Goal: Information Seeking & Learning: Learn about a topic

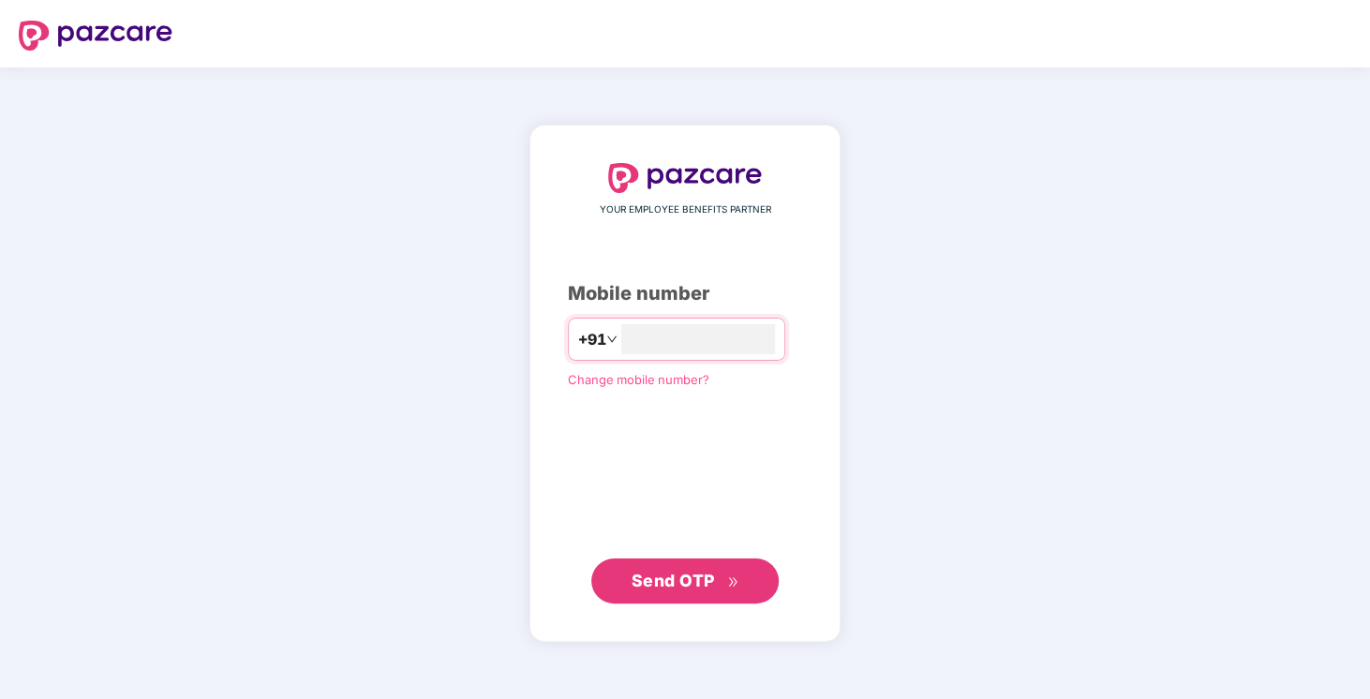
type input "**********"
click at [666, 592] on span "Send OTP" at bounding box center [685, 580] width 108 height 26
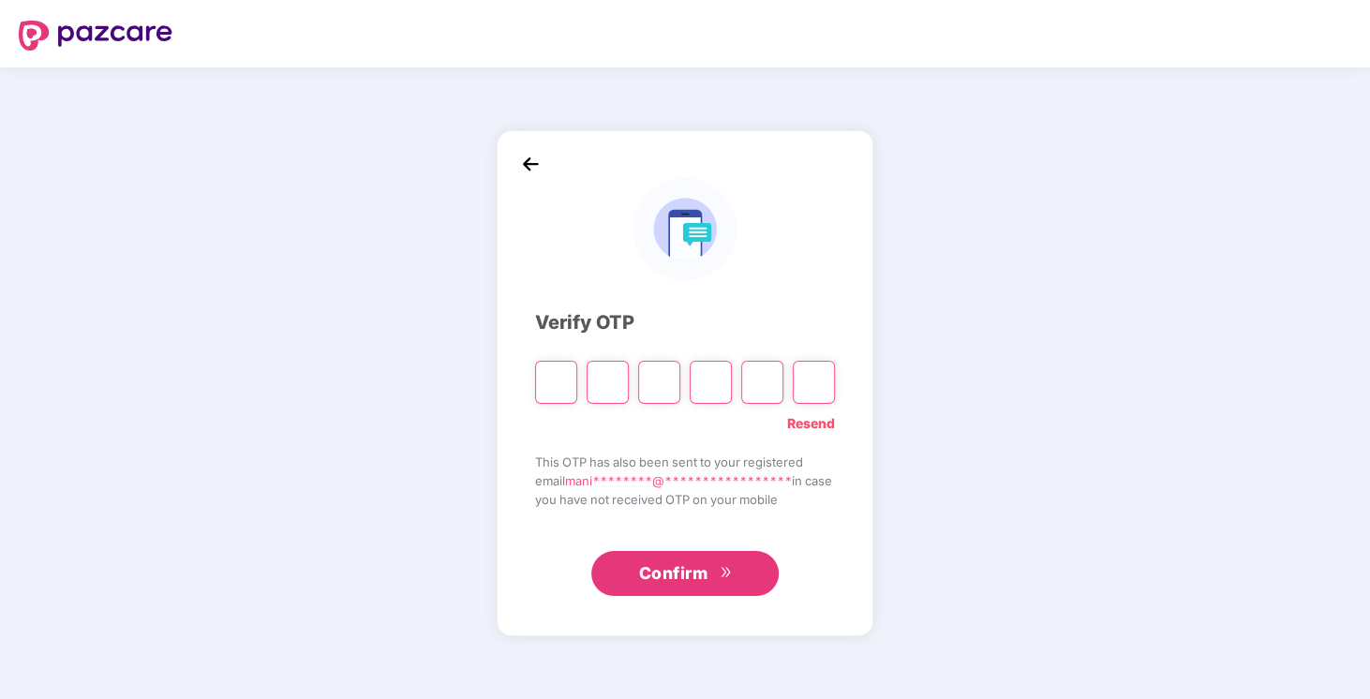
type input "*"
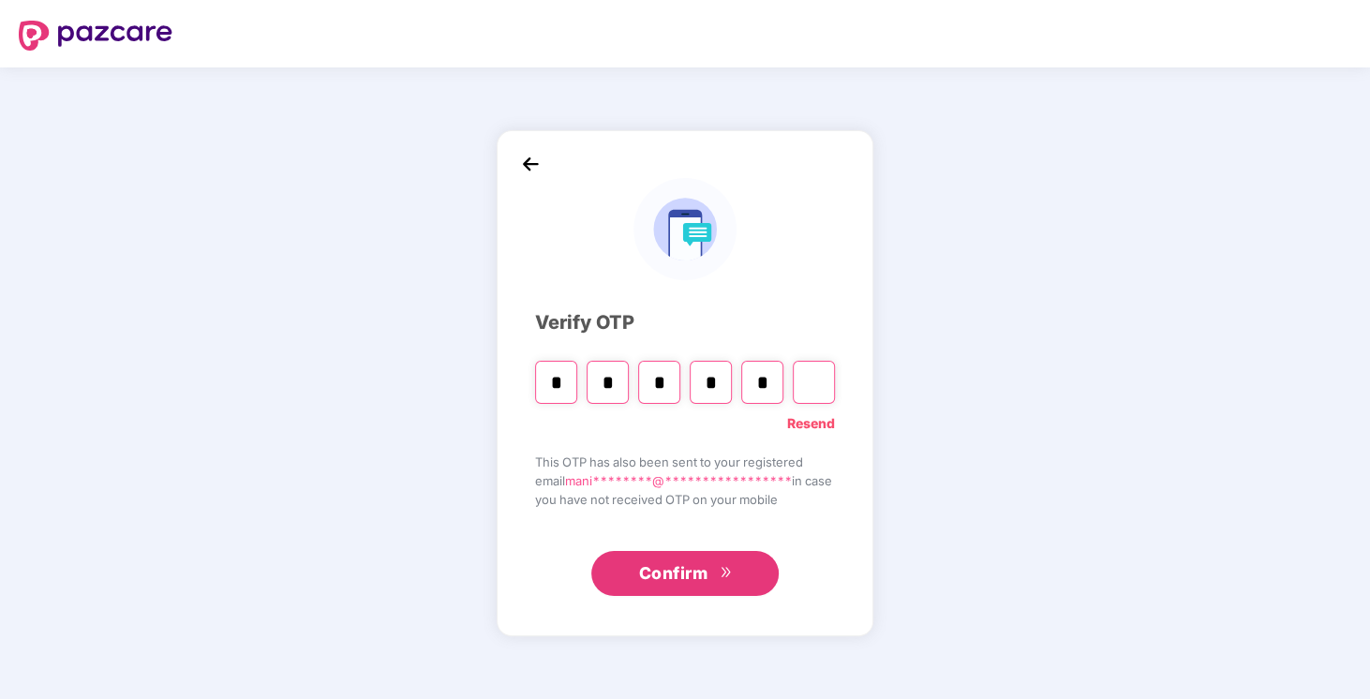
type input "*"
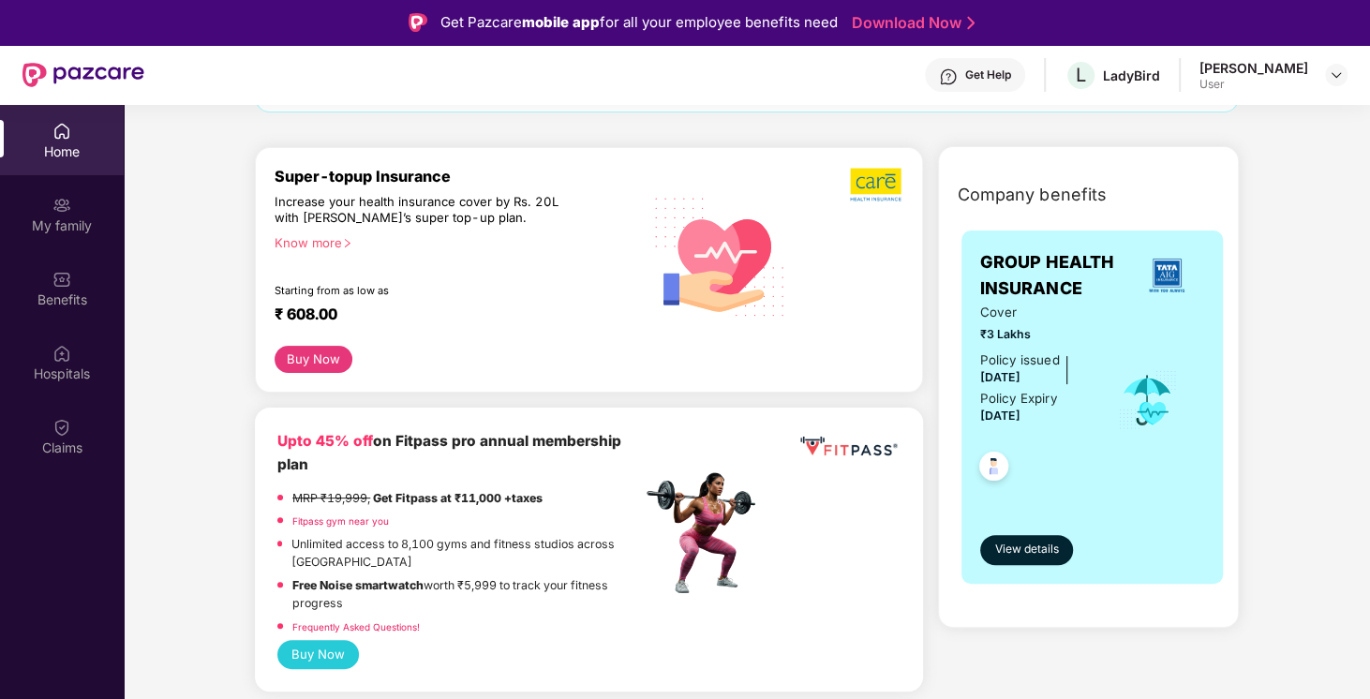
scroll to position [197, 0]
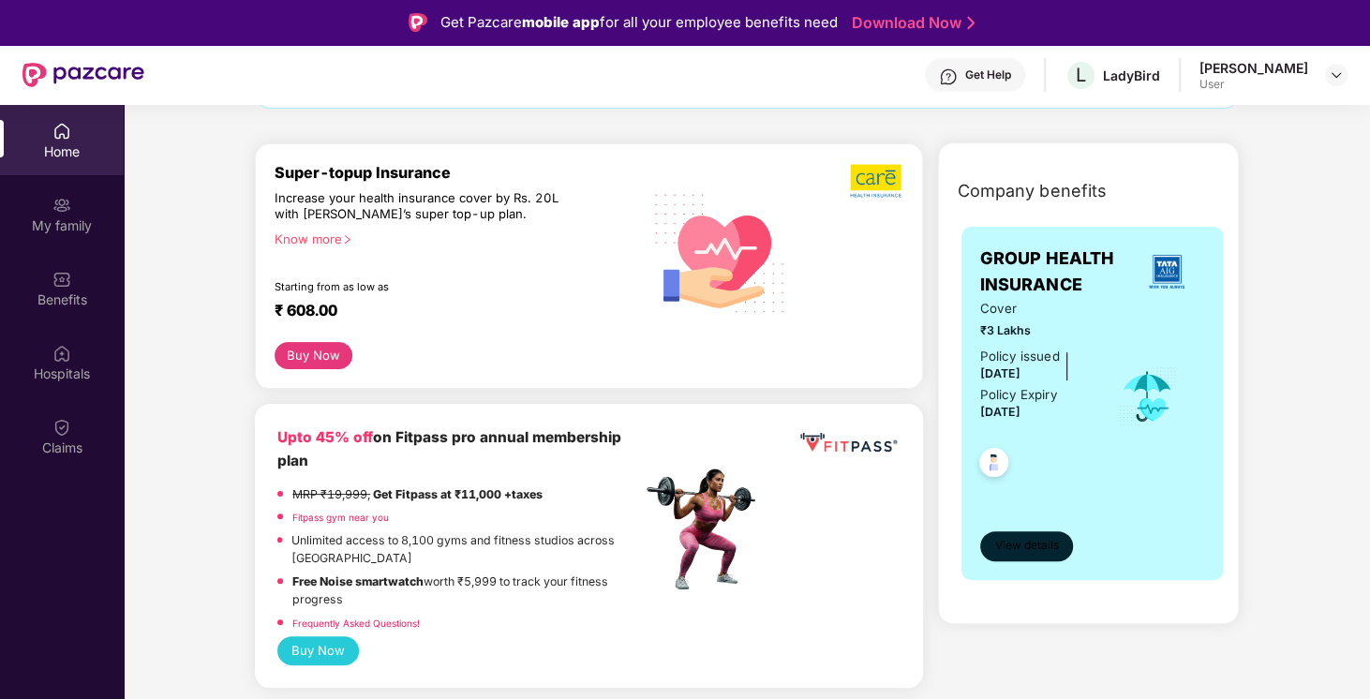
click at [1023, 543] on span "View details" at bounding box center [1026, 546] width 64 height 18
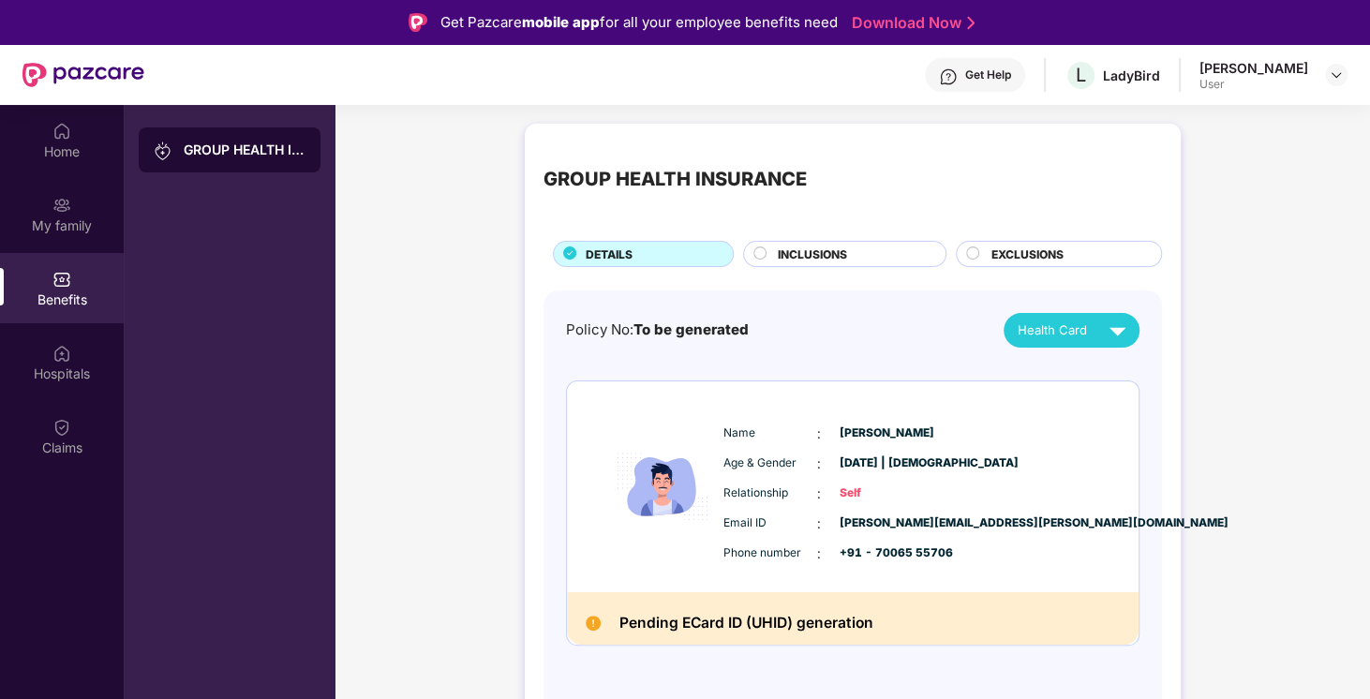
scroll to position [52, 0]
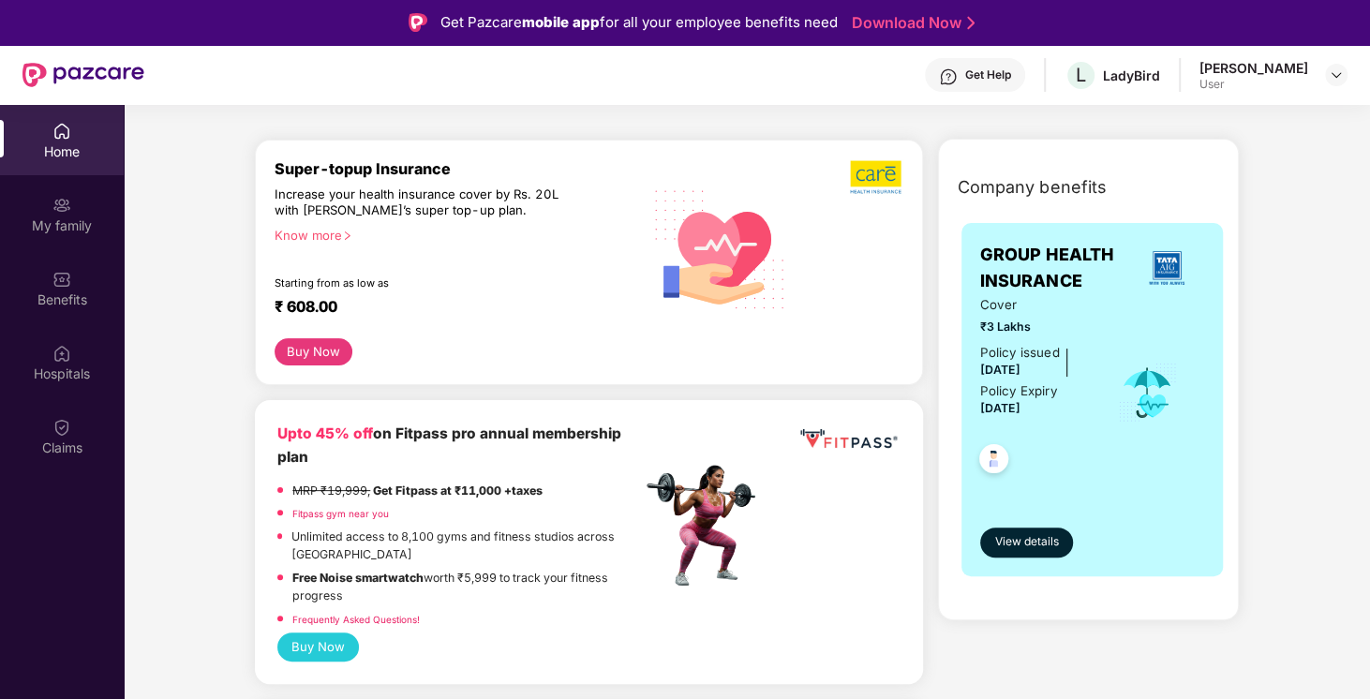
scroll to position [202, 0]
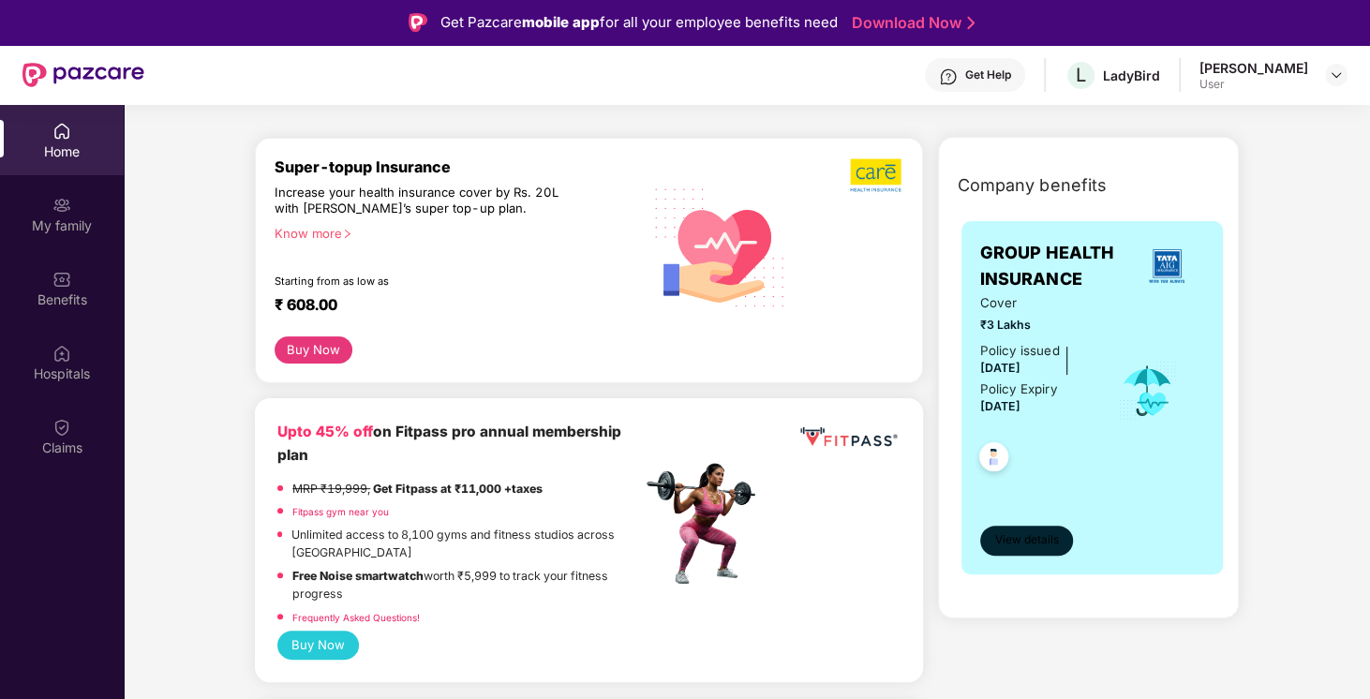
click at [1052, 541] on span "View details" at bounding box center [1026, 540] width 64 height 18
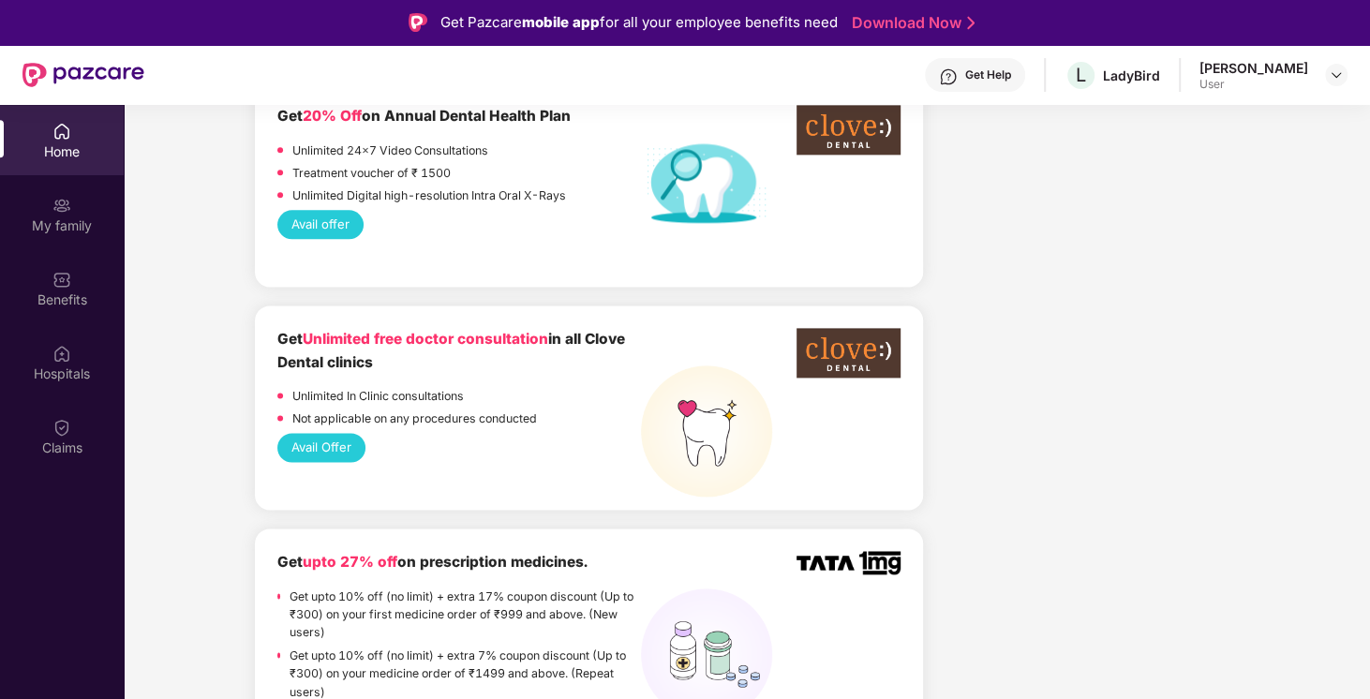
scroll to position [1844, 0]
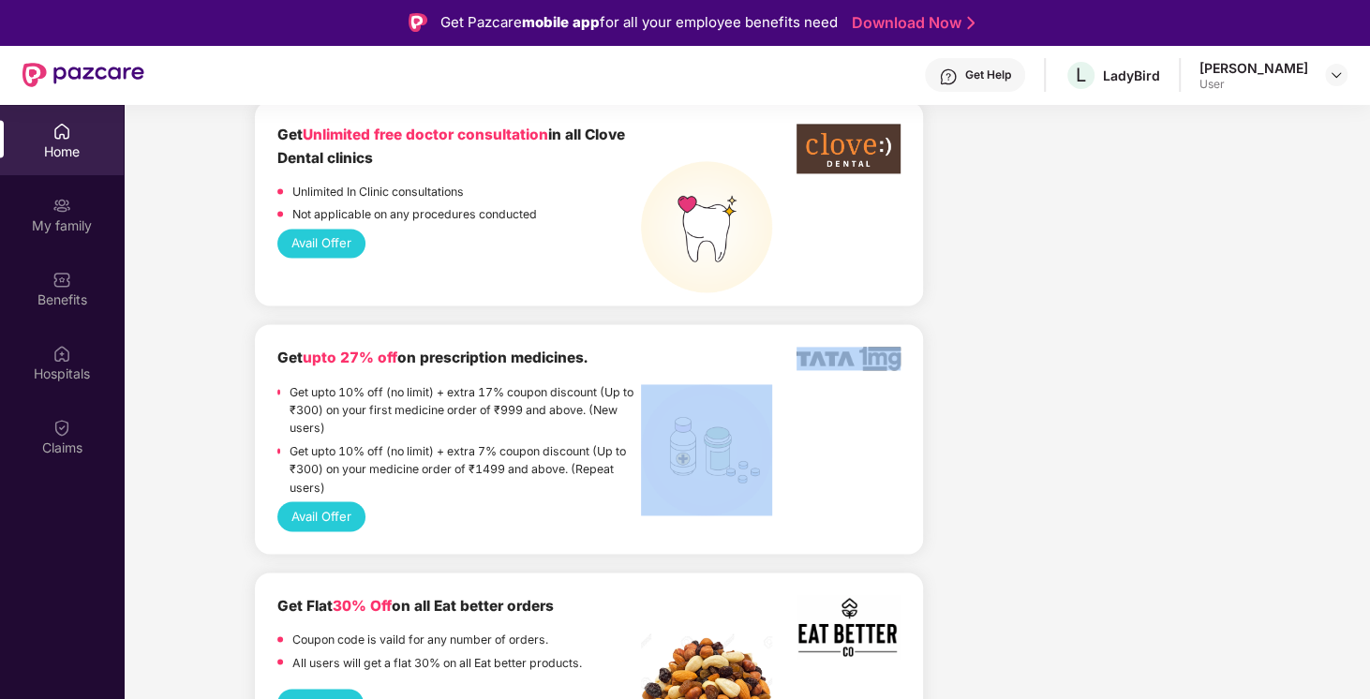
drag, startPoint x: 784, startPoint y: 311, endPoint x: 893, endPoint y: 395, distance: 137.6
click at [893, 395] on div "Get upto 27% off on prescription medicines. Get upto 10% off (no limit) + extra…" at bounding box center [588, 424] width 623 height 155
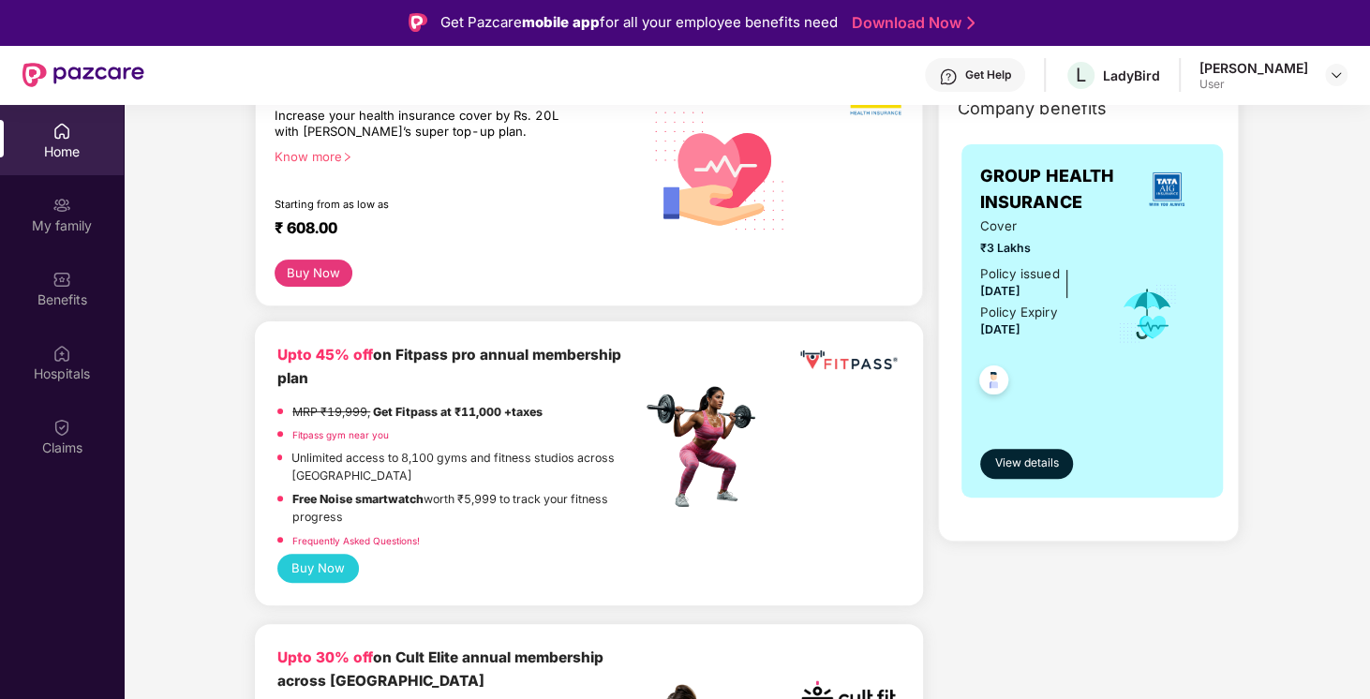
scroll to position [279, 0]
click at [1019, 456] on span "View details" at bounding box center [1026, 463] width 64 height 18
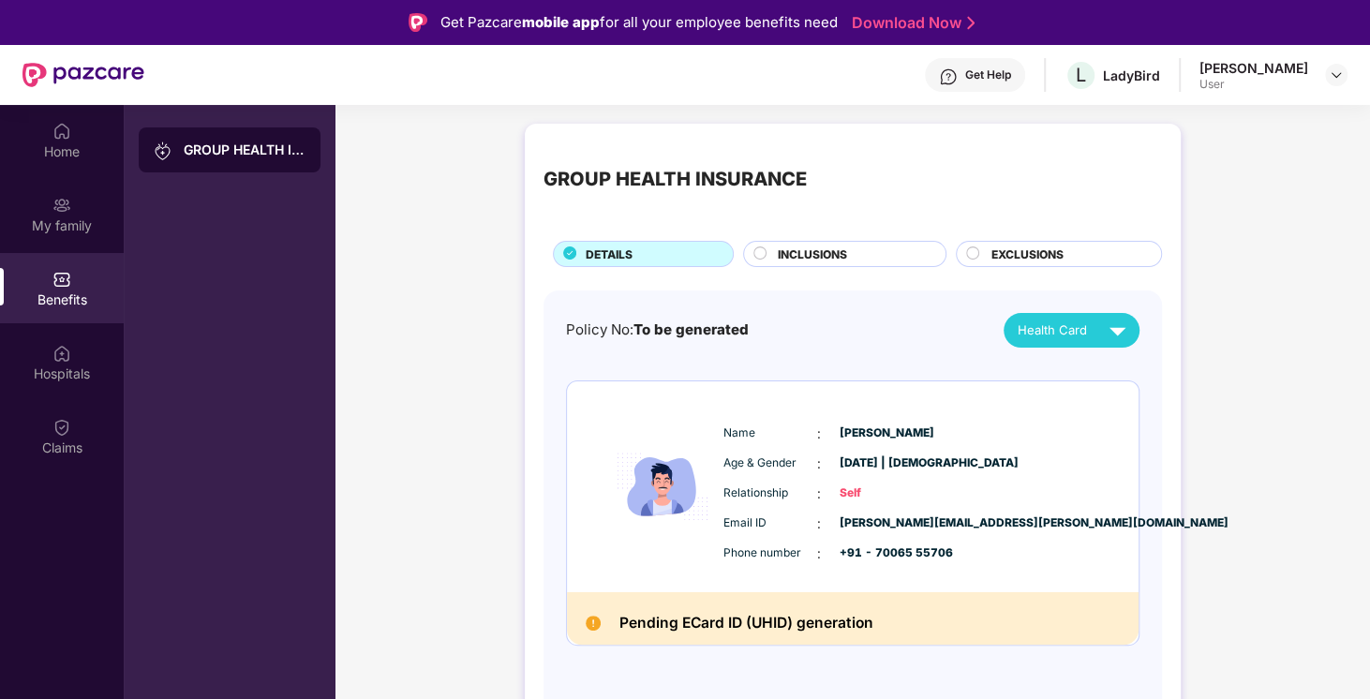
click at [815, 245] on span "INCLUSIONS" at bounding box center [812, 254] width 69 height 18
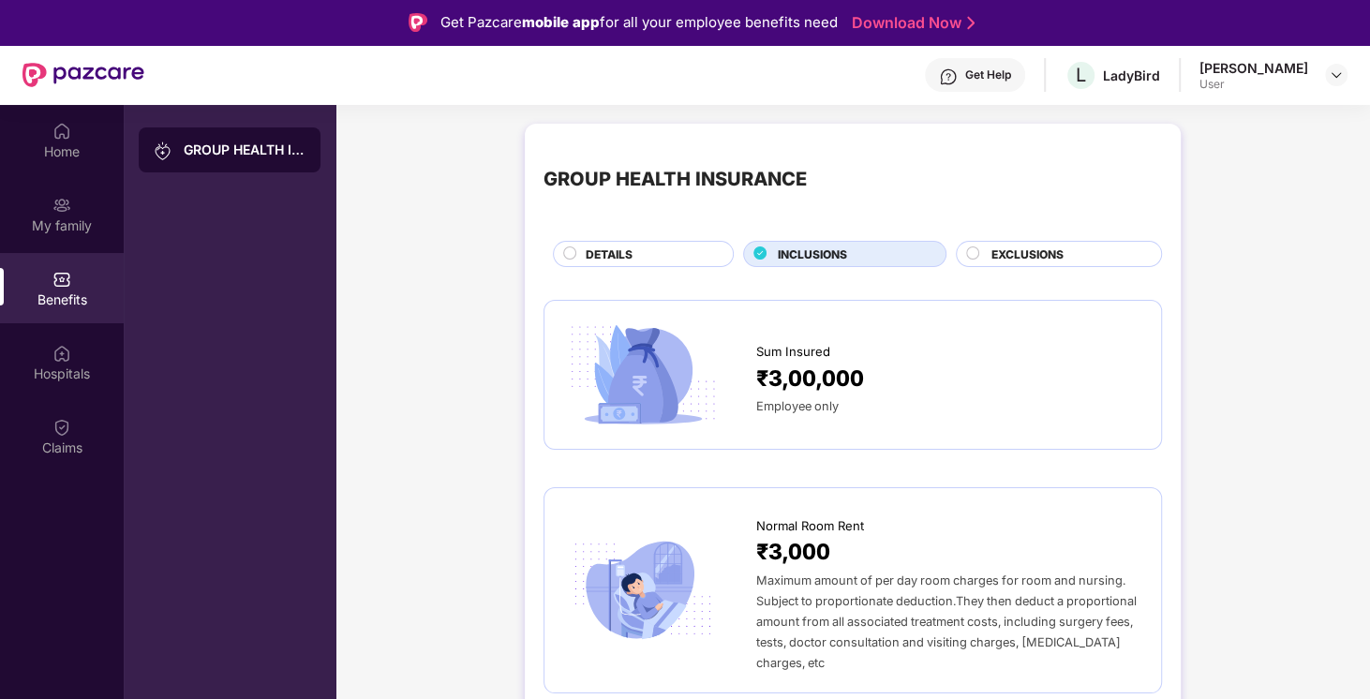
click at [997, 248] on span "EXCLUSIONS" at bounding box center [1026, 254] width 72 height 18
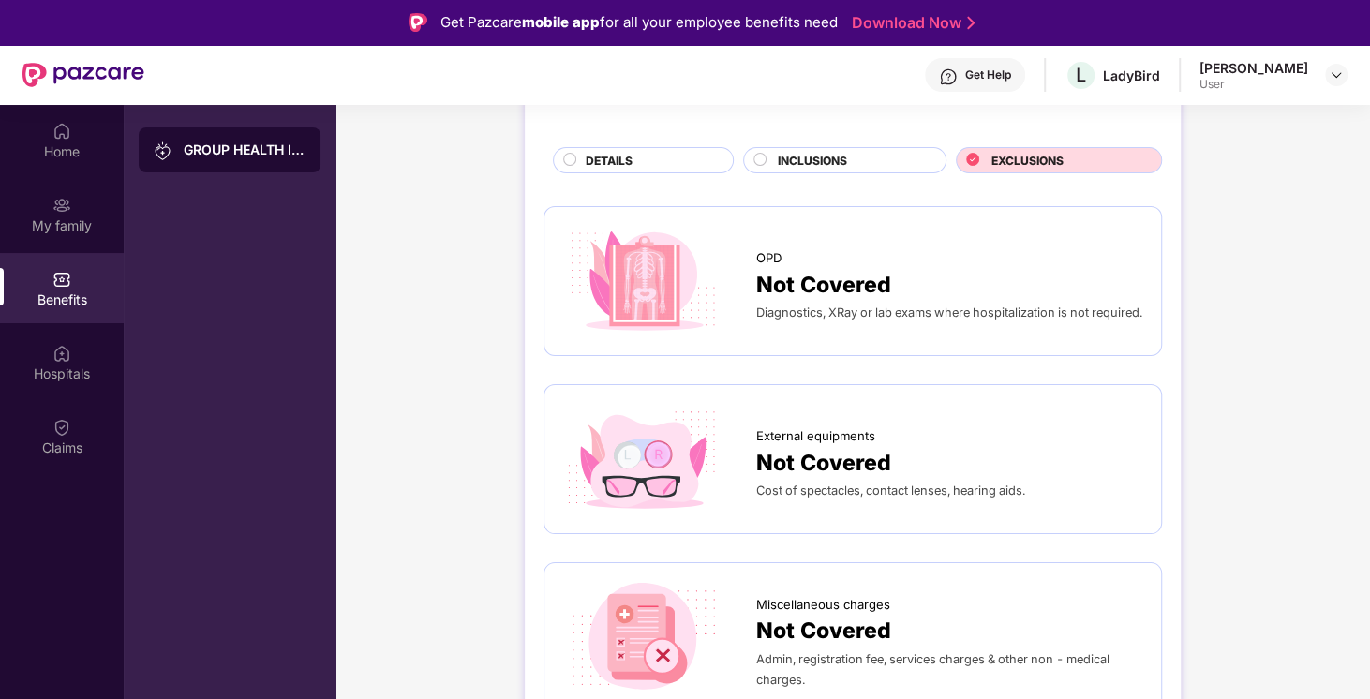
scroll to position [96, 0]
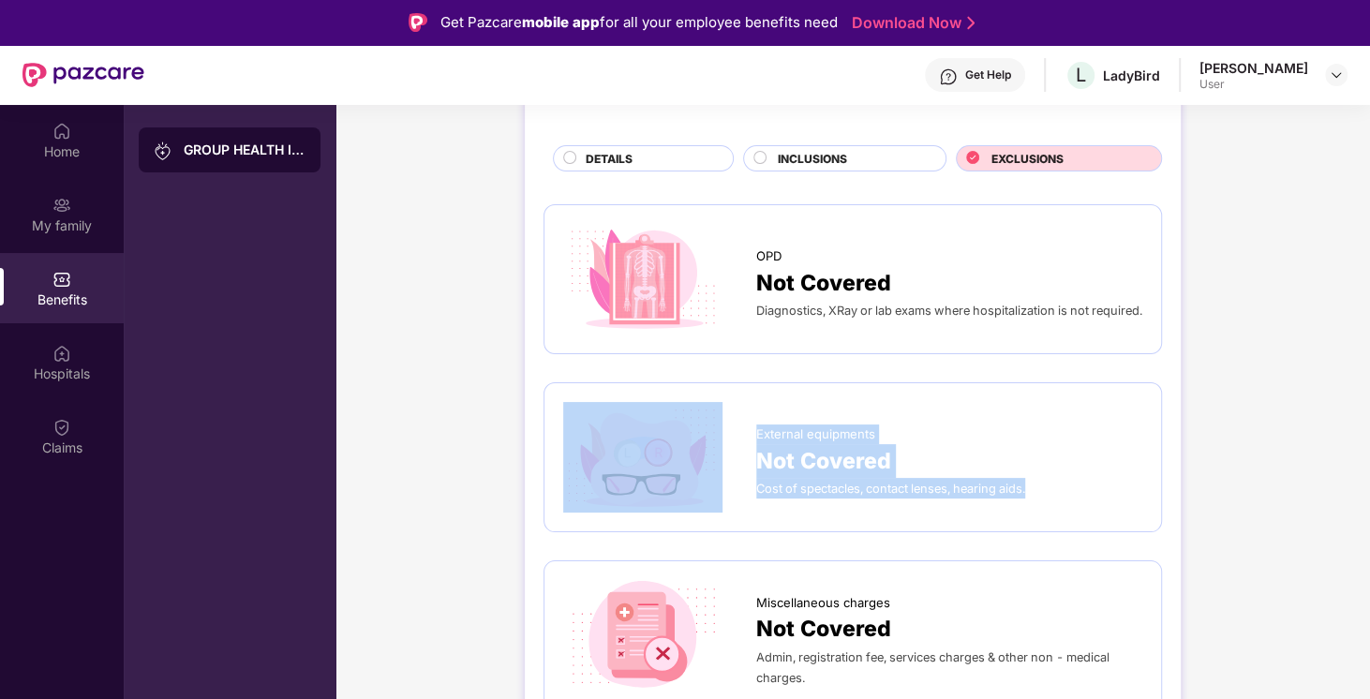
drag, startPoint x: 743, startPoint y: 479, endPoint x: 1049, endPoint y: 494, distance: 306.7
click at [1049, 494] on div "External equipments Not Covered Cost of spectacles, contact lenses, hearing aid…" at bounding box center [852, 457] width 579 height 111
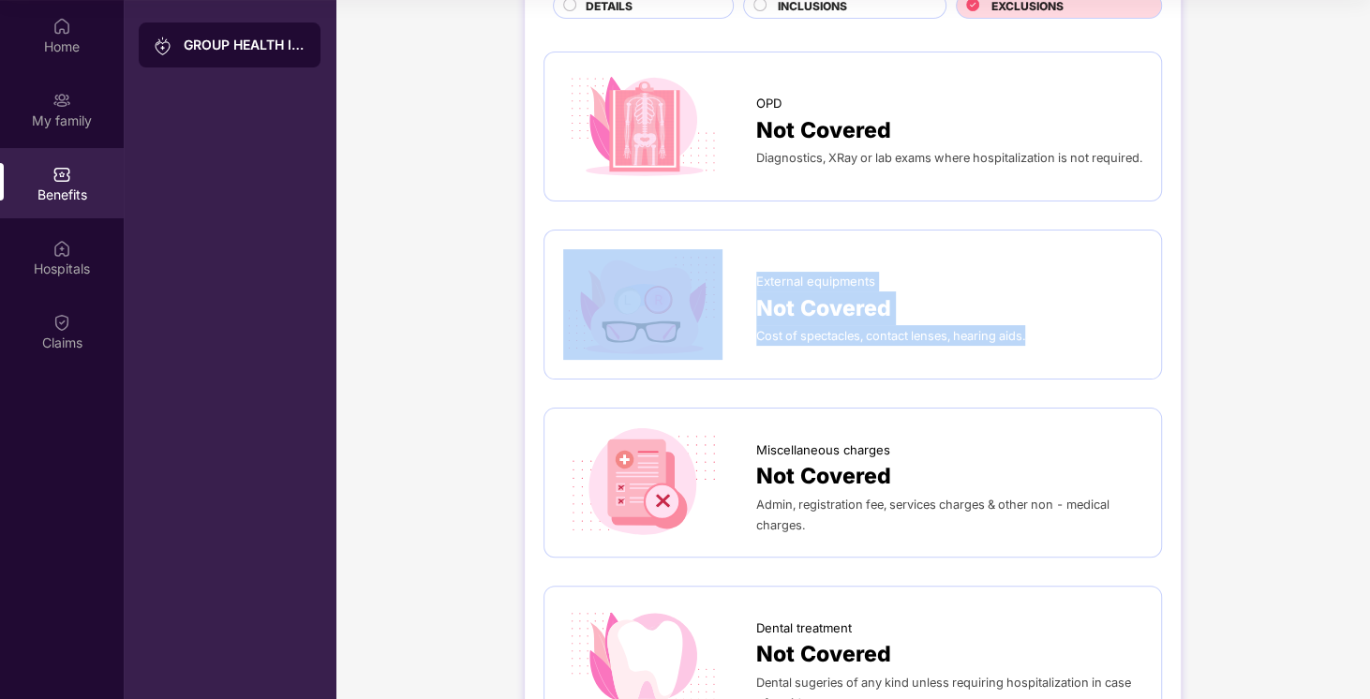
scroll to position [0, 0]
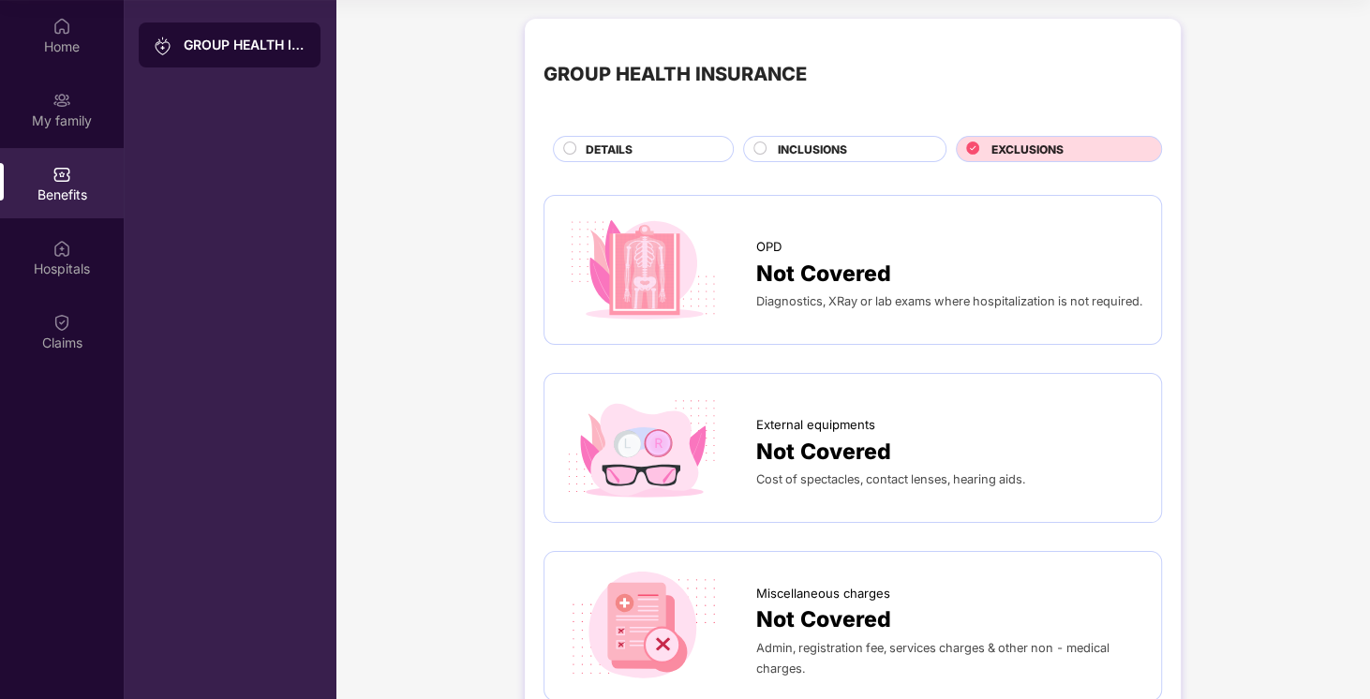
click at [828, 155] on span "INCLUSIONS" at bounding box center [812, 150] width 69 height 18
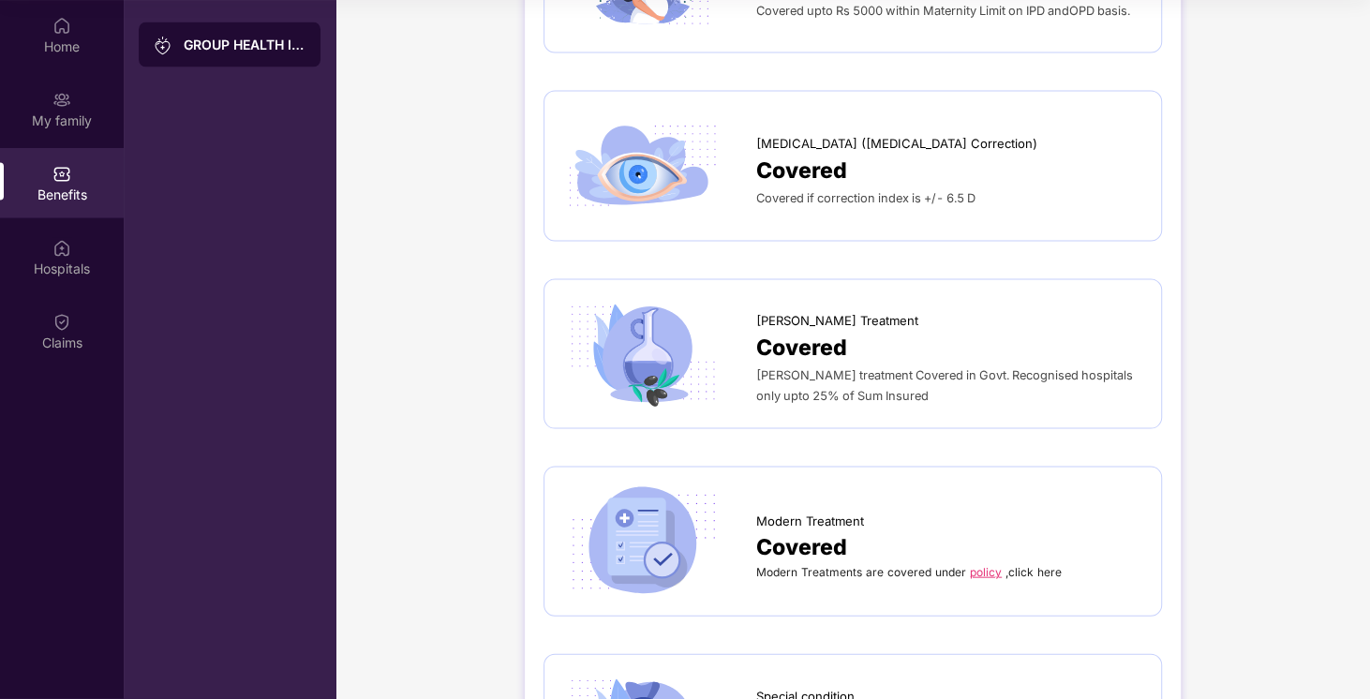
scroll to position [2524, 0]
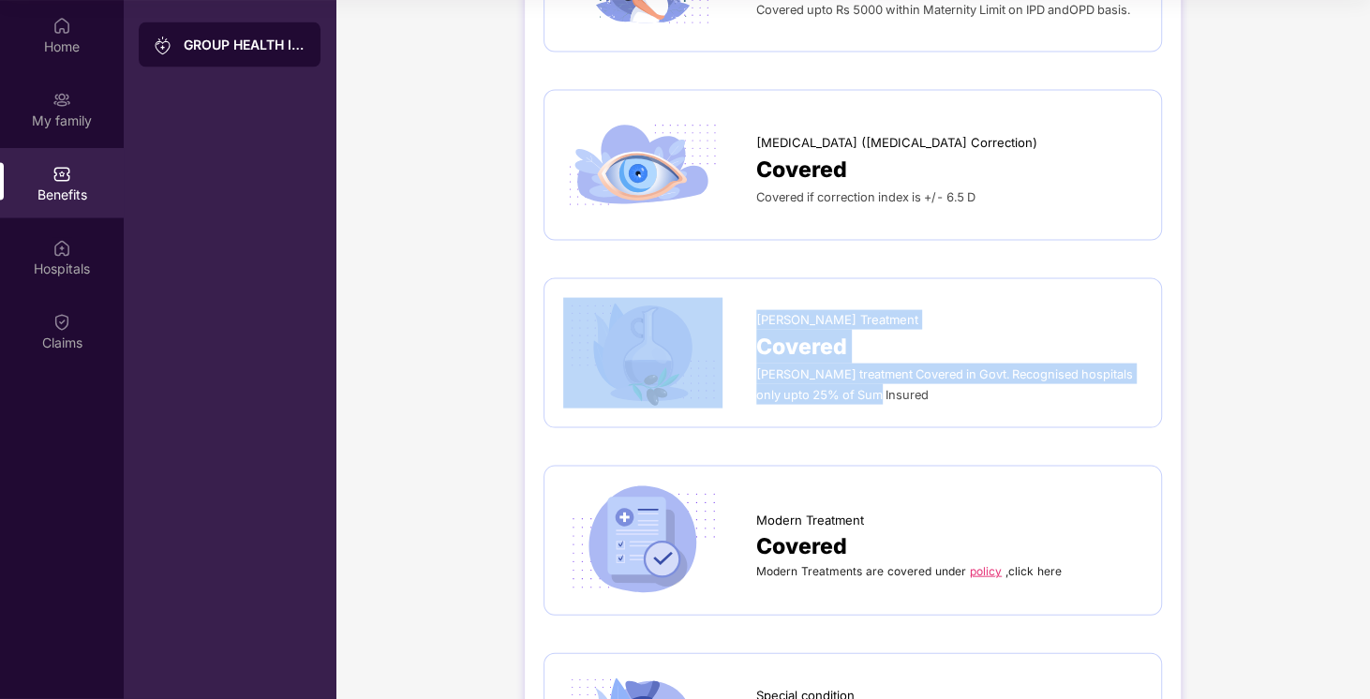
drag, startPoint x: 1089, startPoint y: 349, endPoint x: 750, endPoint y: 363, distance: 339.5
click at [750, 363] on div "[PERSON_NAME] Treatment Covered [PERSON_NAME] treatment Covered in Govt. Recogn…" at bounding box center [852, 353] width 579 height 111
click at [931, 390] on div "[PERSON_NAME] Treatment Covered [PERSON_NAME] treatment Covered in Govt. Recogn…" at bounding box center [852, 353] width 618 height 150
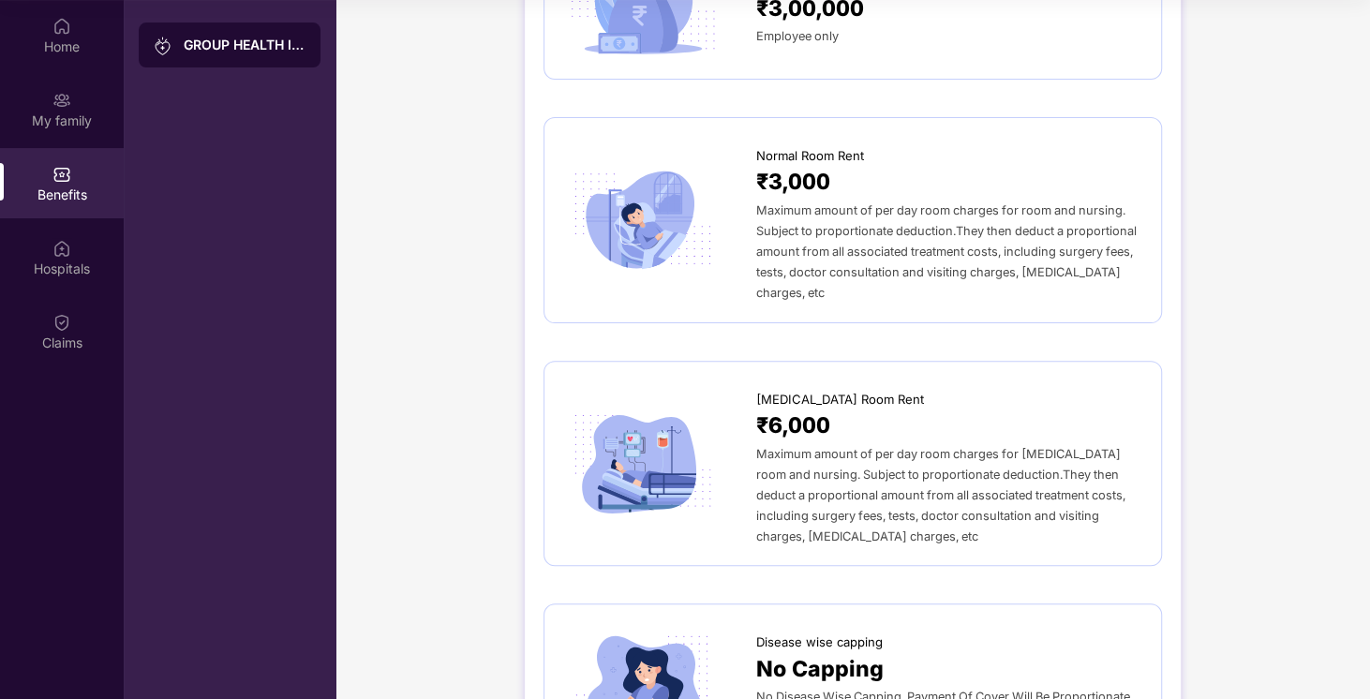
scroll to position [0, 0]
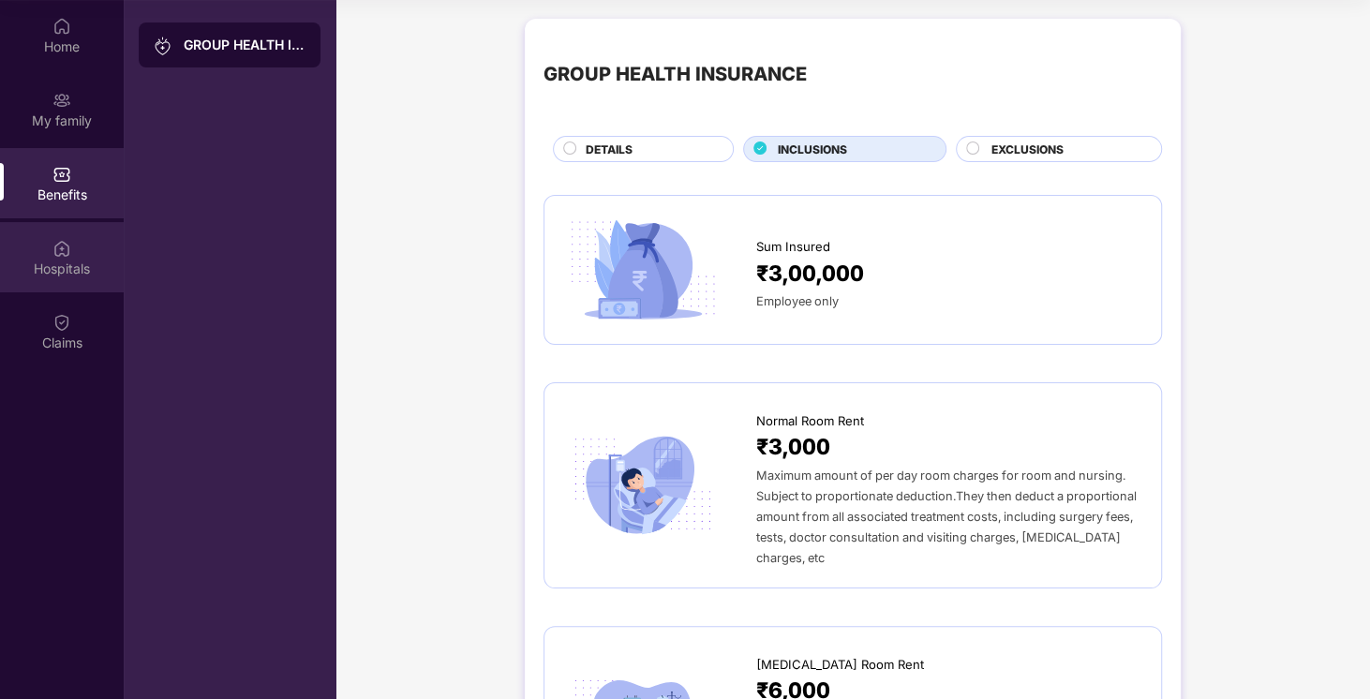
click at [50, 248] on div "Hospitals" at bounding box center [62, 257] width 124 height 70
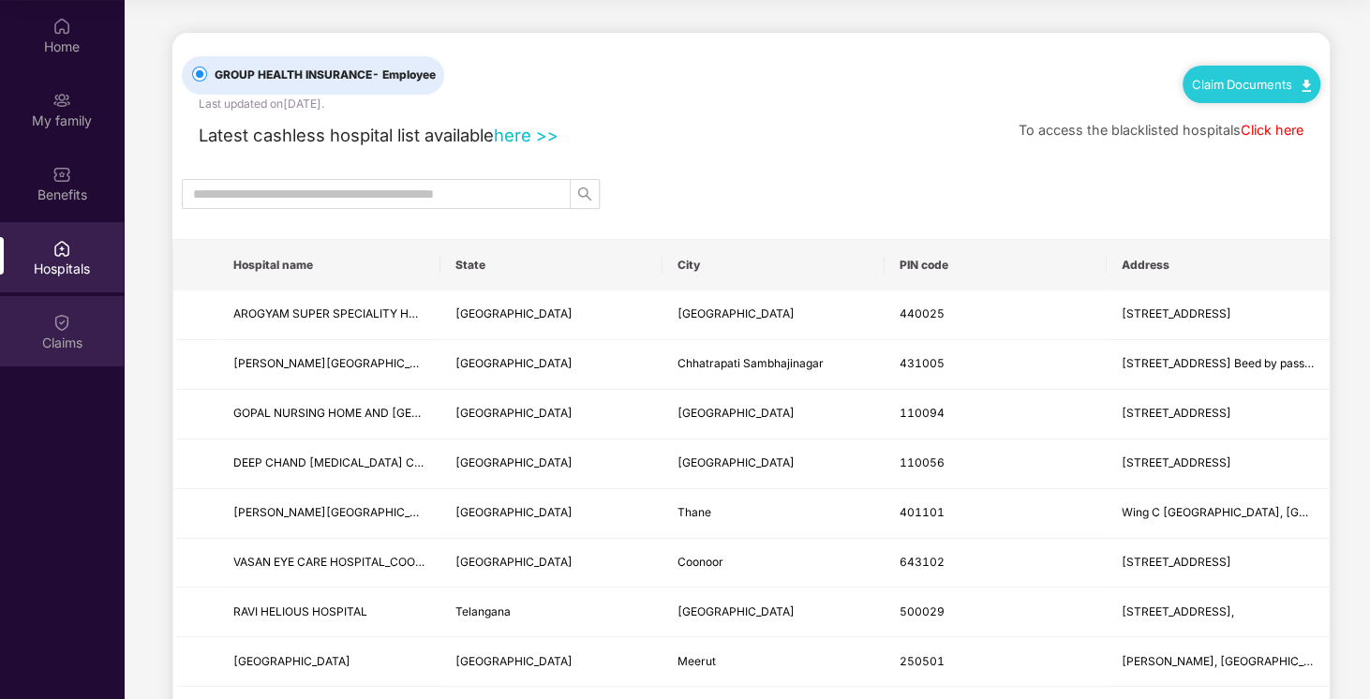
click at [69, 320] on img at bounding box center [61, 322] width 19 height 19
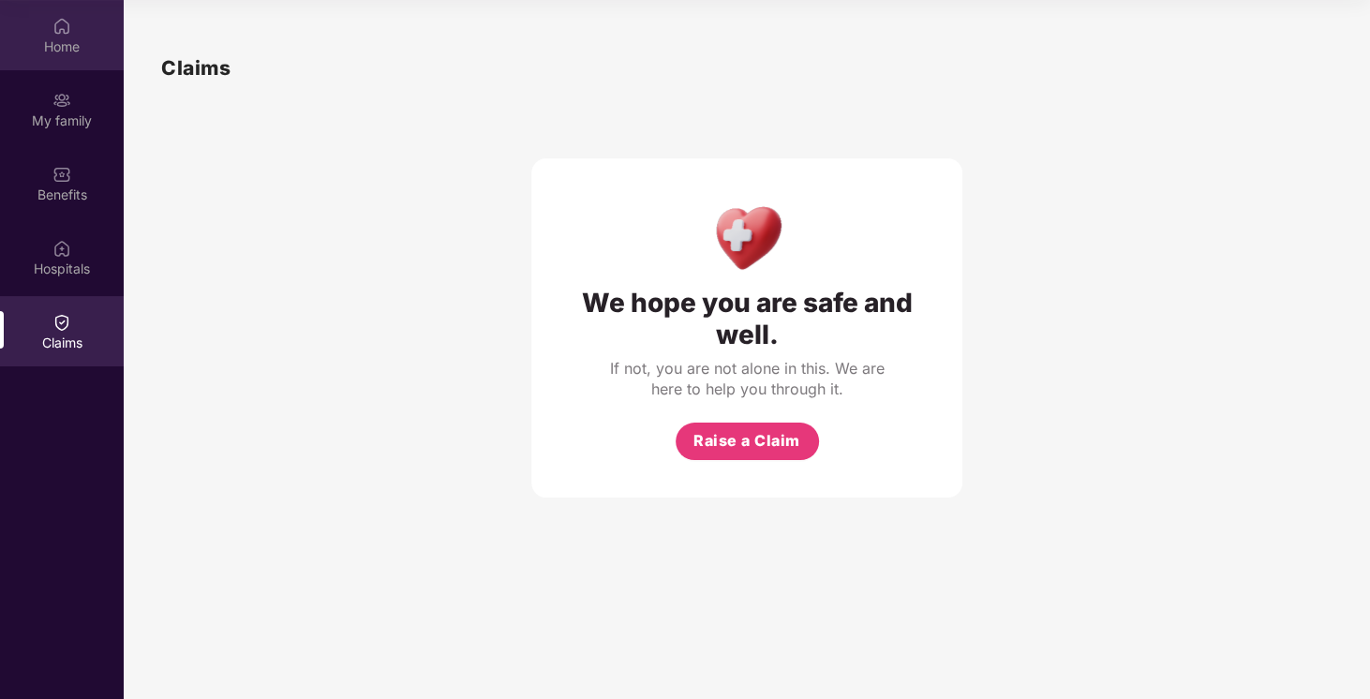
click at [73, 34] on div "Home" at bounding box center [62, 35] width 124 height 70
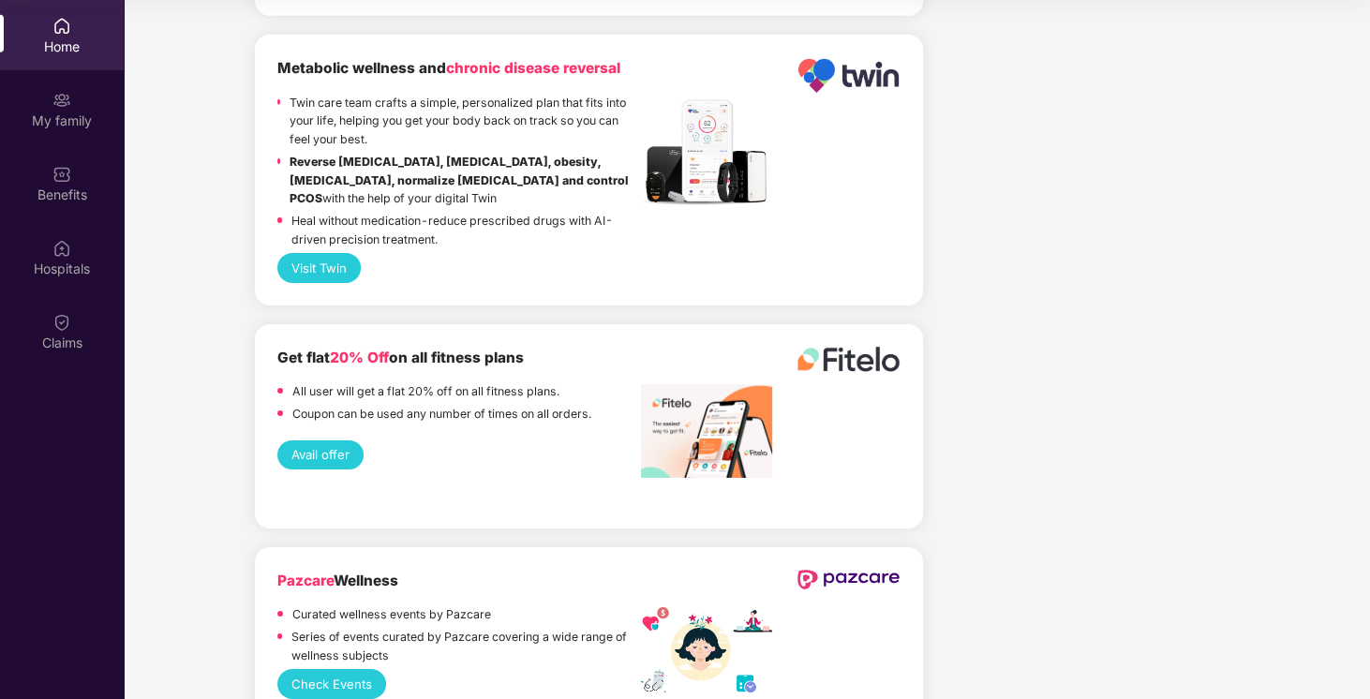
scroll to position [4290, 0]
